Goal: Navigation & Orientation: Find specific page/section

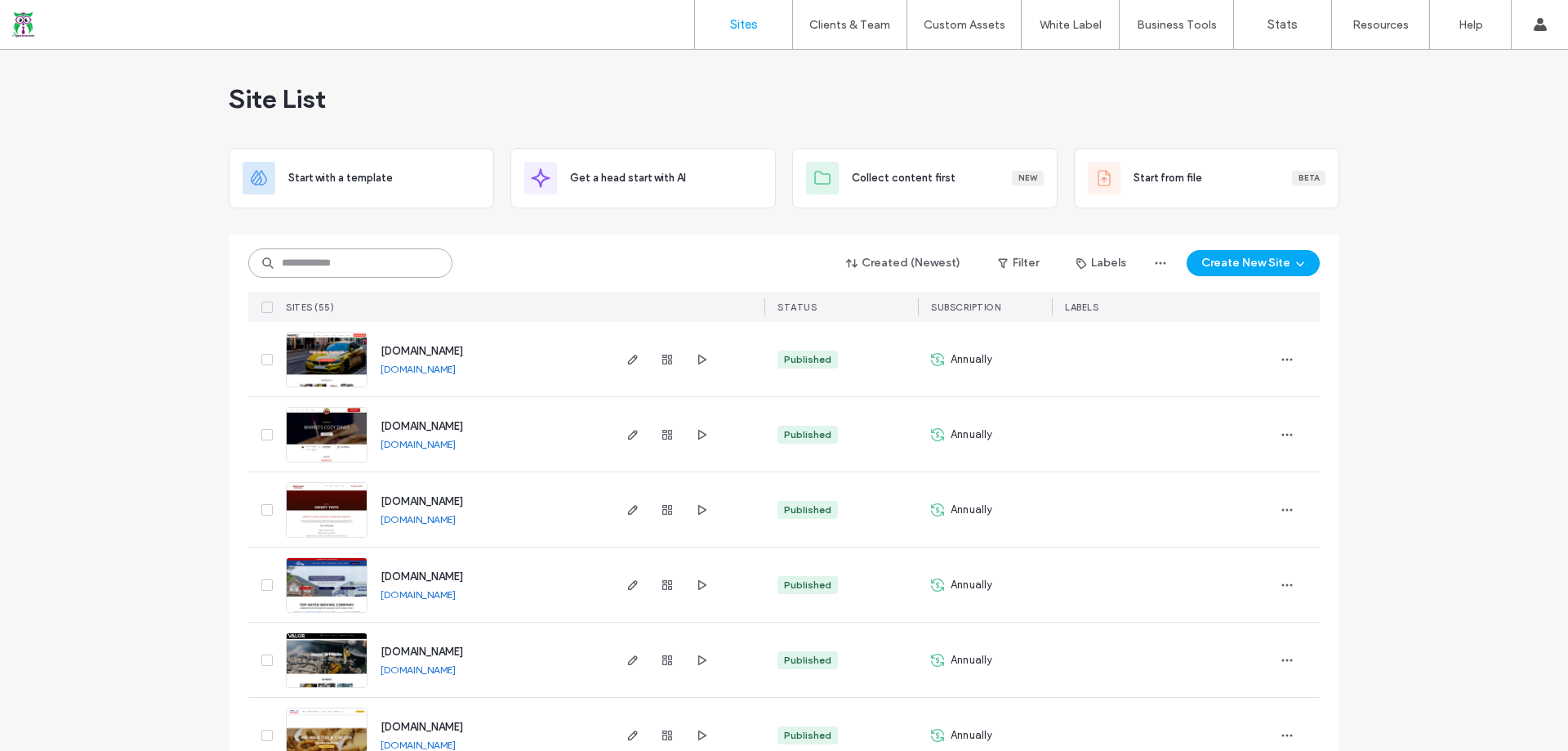
click at [351, 263] on input at bounding box center [350, 262] width 204 height 29
type input "*****"
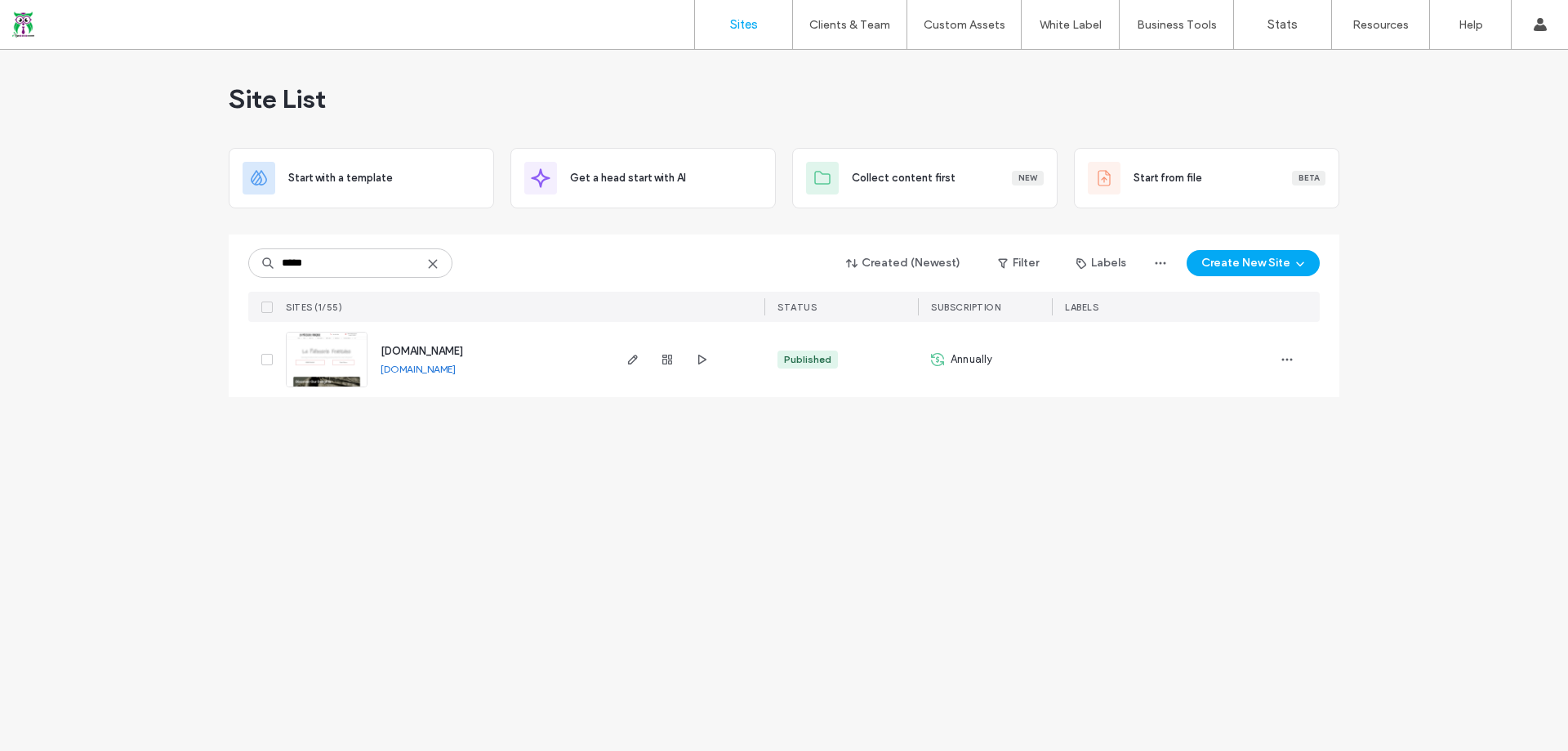
click at [431, 345] on span "[DOMAIN_NAME]" at bounding box center [421, 351] width 82 height 12
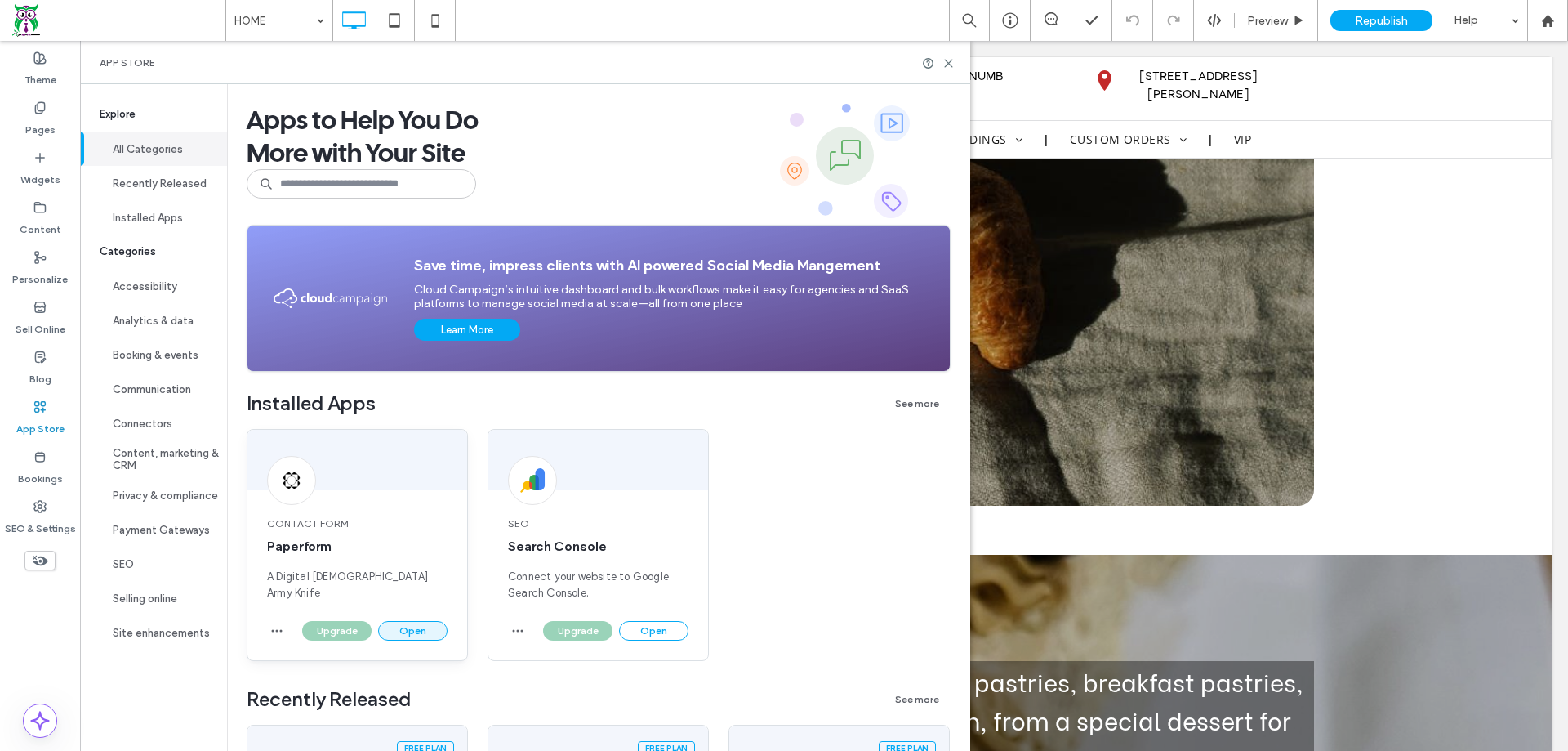
click at [403, 631] on button "Open" at bounding box center [413, 631] width 70 height 19
